Goal: Transaction & Acquisition: Obtain resource

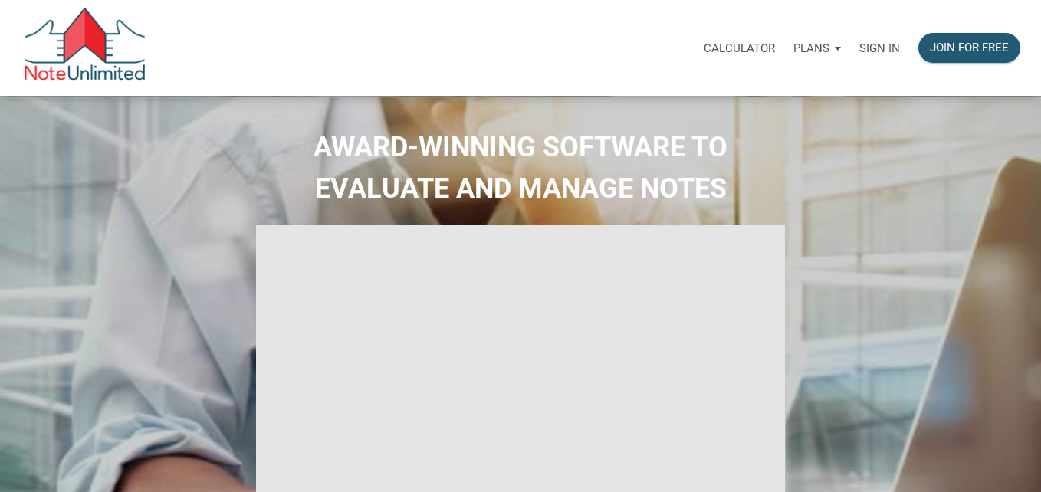
select select
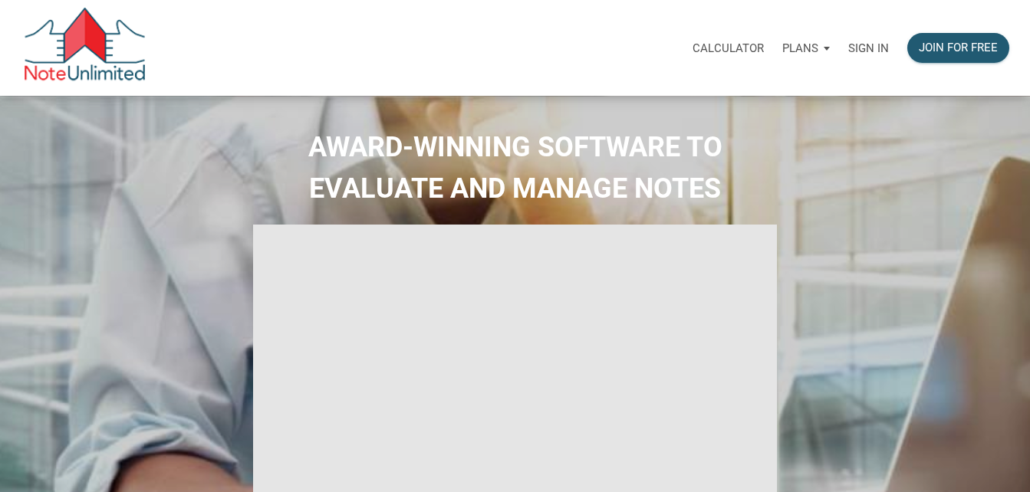
type input "Introduction to new features"
select select
click at [859, 44] on p "Sign in" at bounding box center [868, 48] width 41 height 14
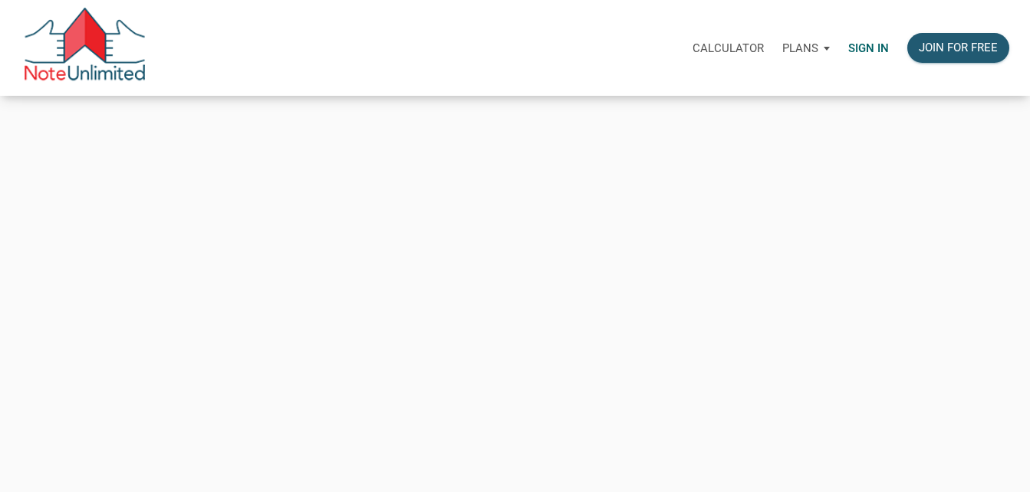
type input "[EMAIL_ADDRESS][DOMAIN_NAME]"
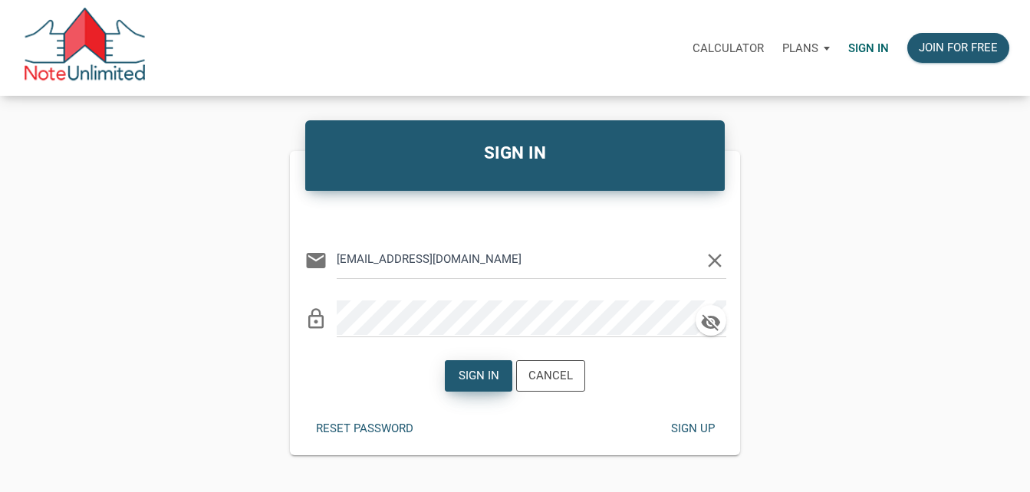
click at [483, 377] on div "Sign in" at bounding box center [478, 376] width 41 height 18
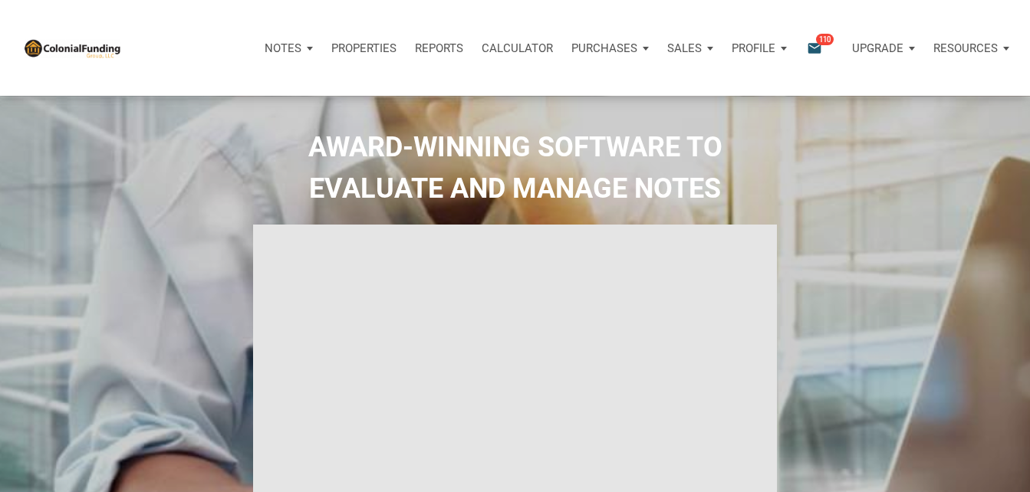
type input "Introduction to new features"
select select
click at [817, 36] on span "110" at bounding box center [825, 39] width 18 height 12
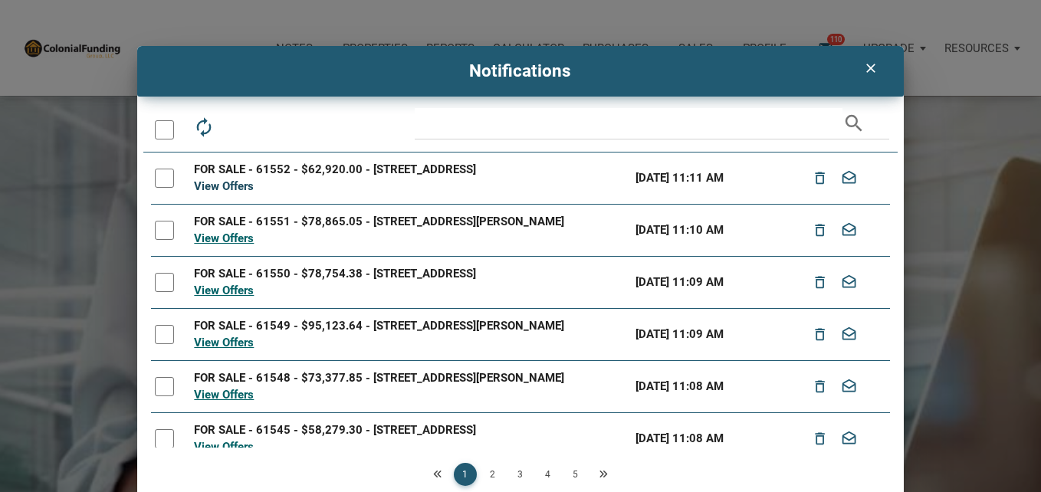
click at [222, 182] on link "View Offers" at bounding box center [224, 186] width 60 height 14
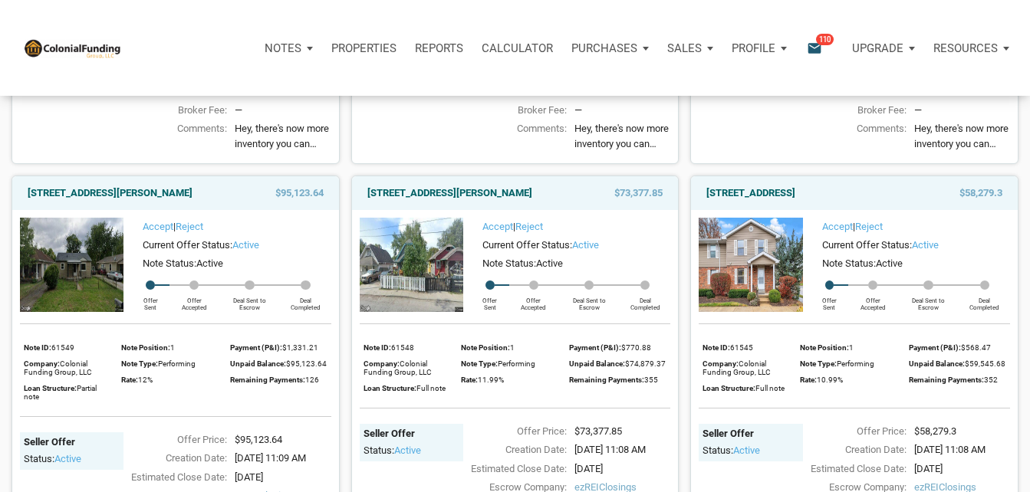
scroll to position [523, 0]
click at [524, 389] on div "Rate: 11.99%" at bounding box center [511, 381] width 101 height 16
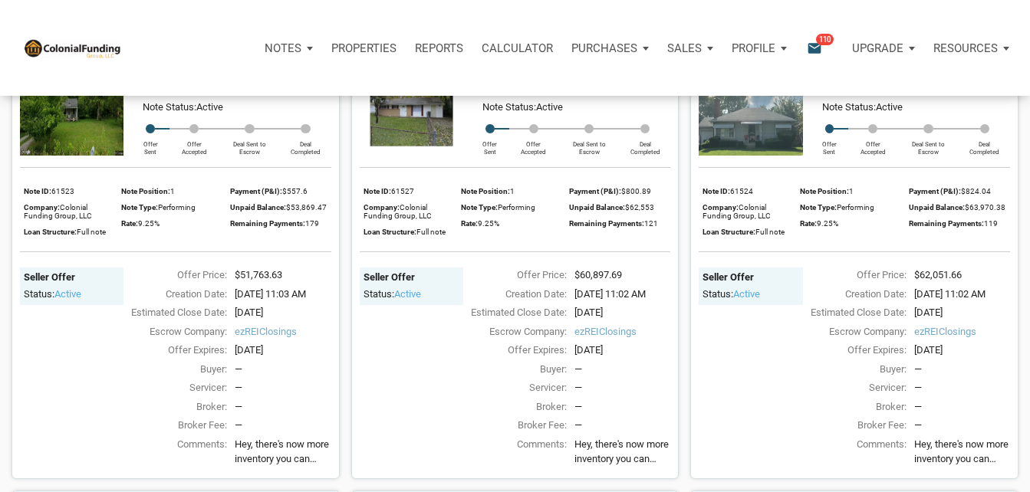
scroll to position [2103, 0]
